Goal: Find specific page/section: Find specific page/section

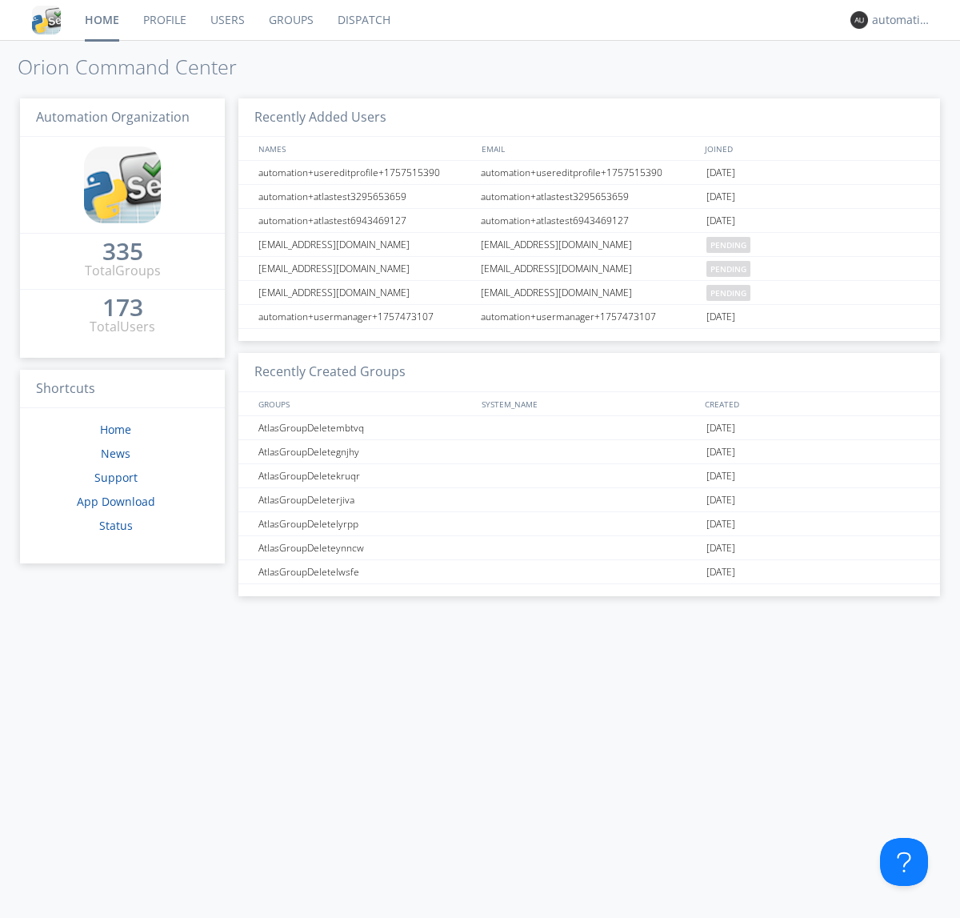
click at [362, 20] on link "Dispatch" at bounding box center [364, 20] width 77 height 40
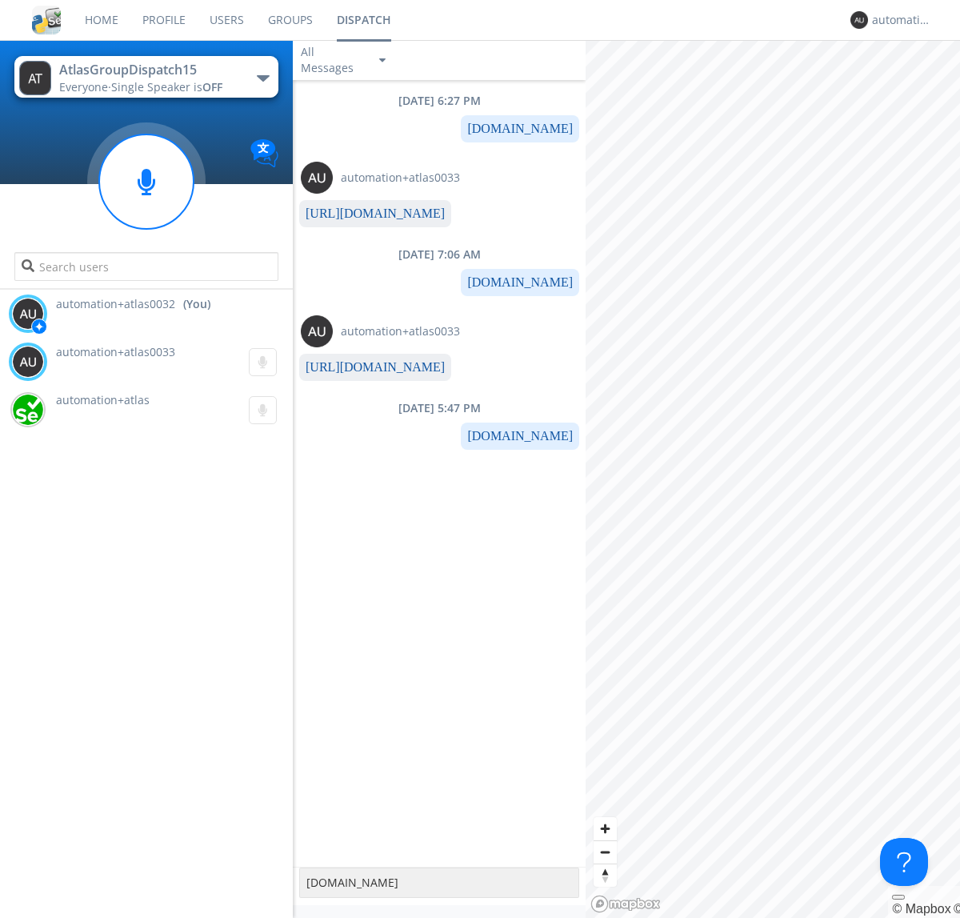
type textarea "[DOMAIN_NAME]"
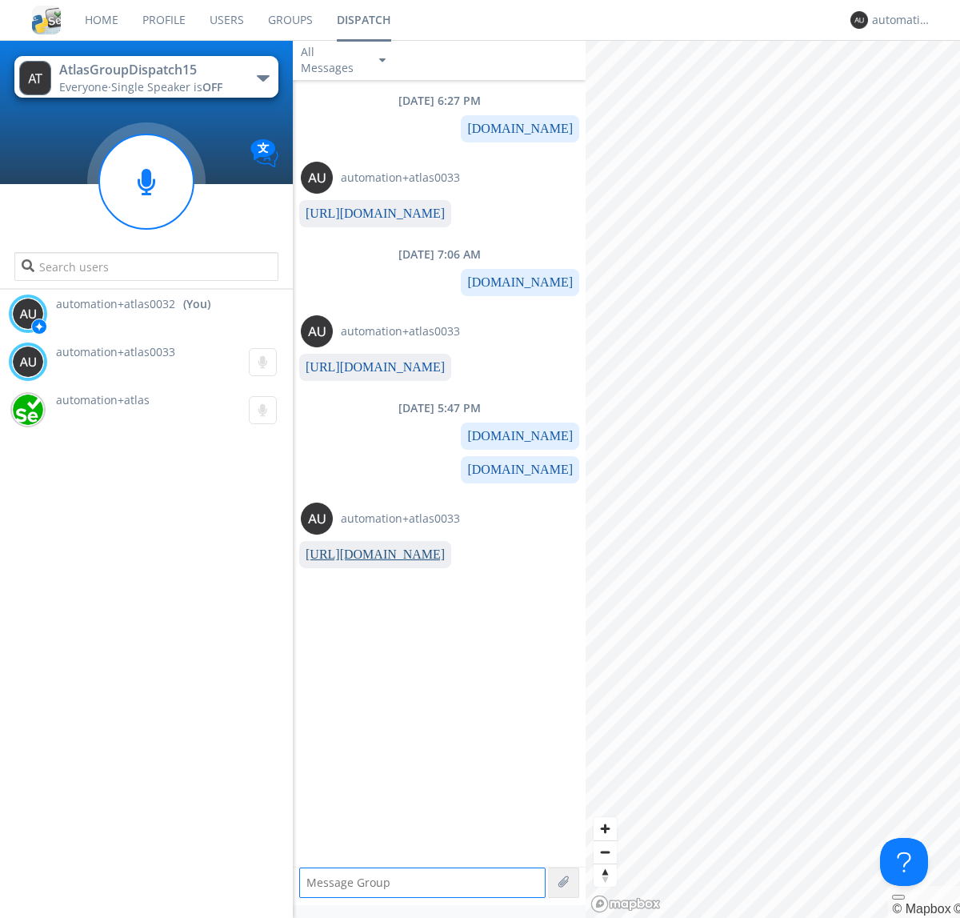
click at [369, 554] on link "[URL][DOMAIN_NAME]" at bounding box center [375, 554] width 139 height 14
click at [898, 20] on div "automation+atlas0032" at bounding box center [902, 20] width 60 height 16
